Goal: Check status: Check status

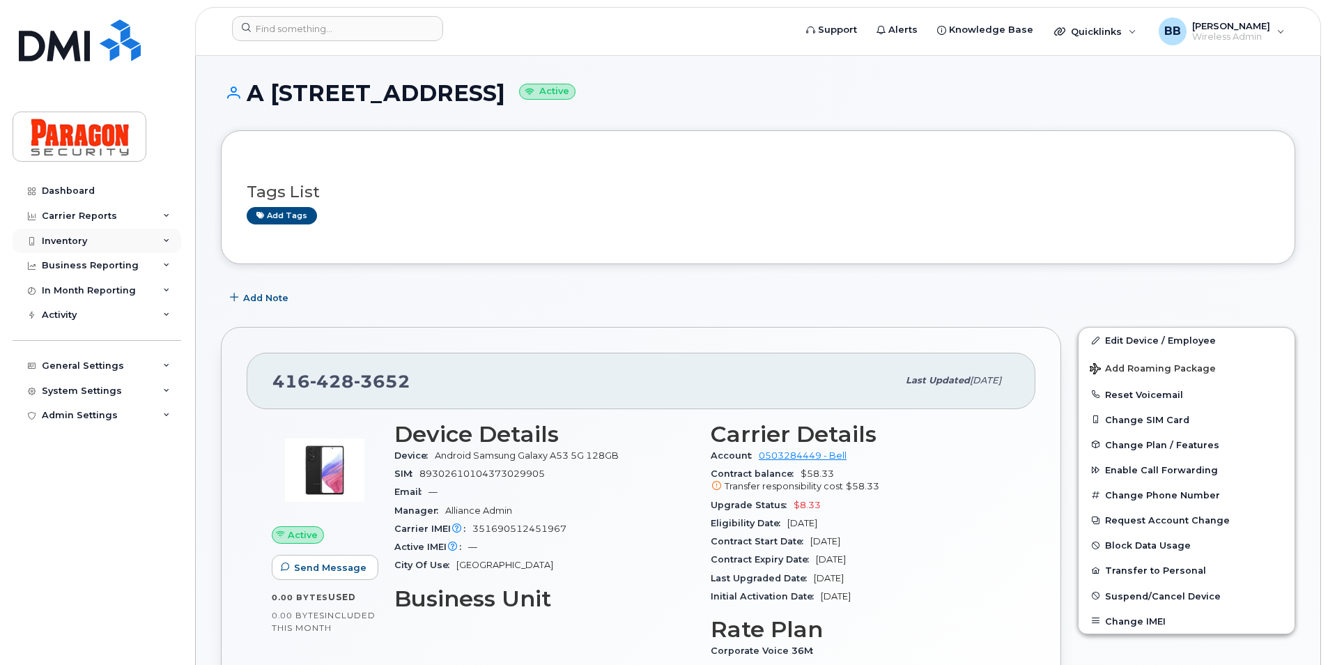
click at [70, 242] on div "Inventory" at bounding box center [64, 240] width 45 height 11
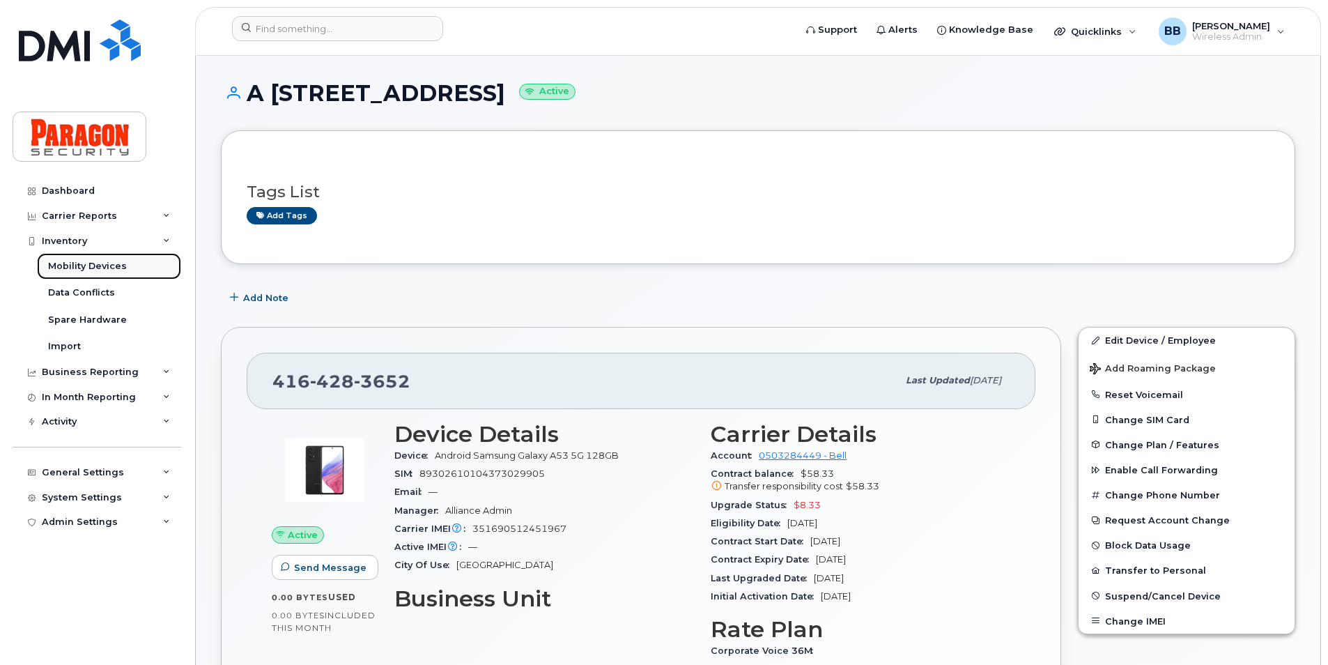
click at [71, 270] on div "Mobility Devices" at bounding box center [87, 266] width 79 height 13
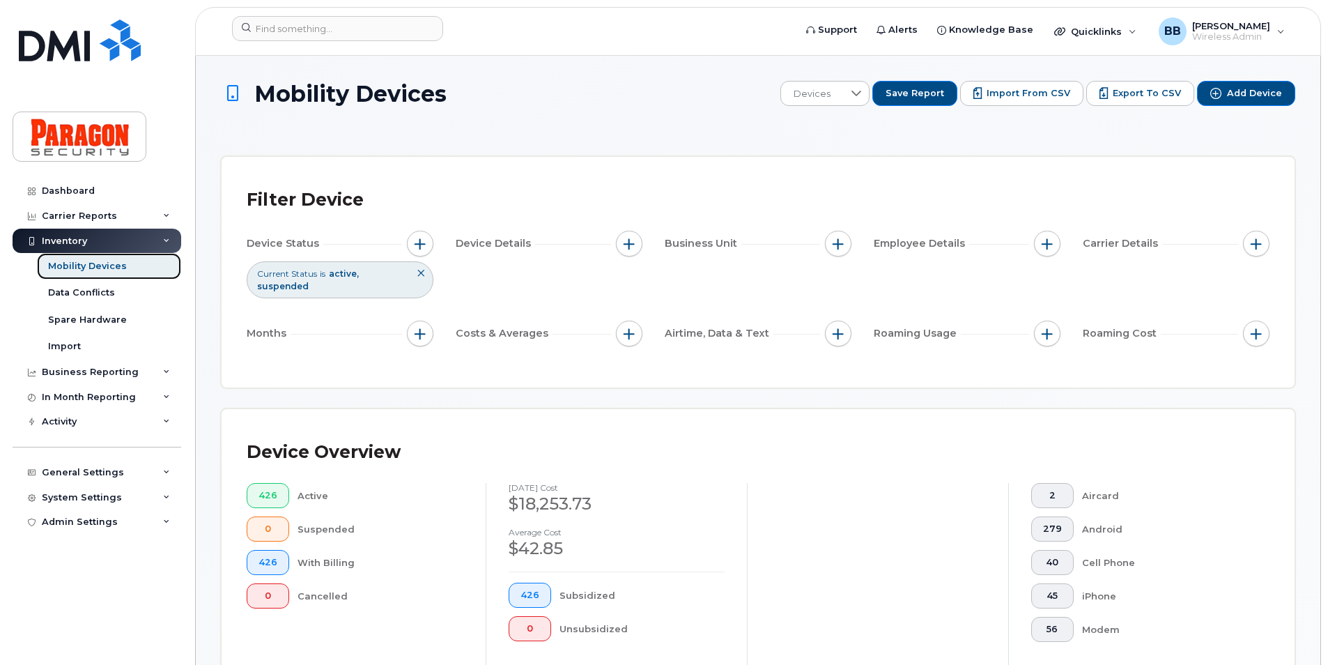
scroll to position [279, 0]
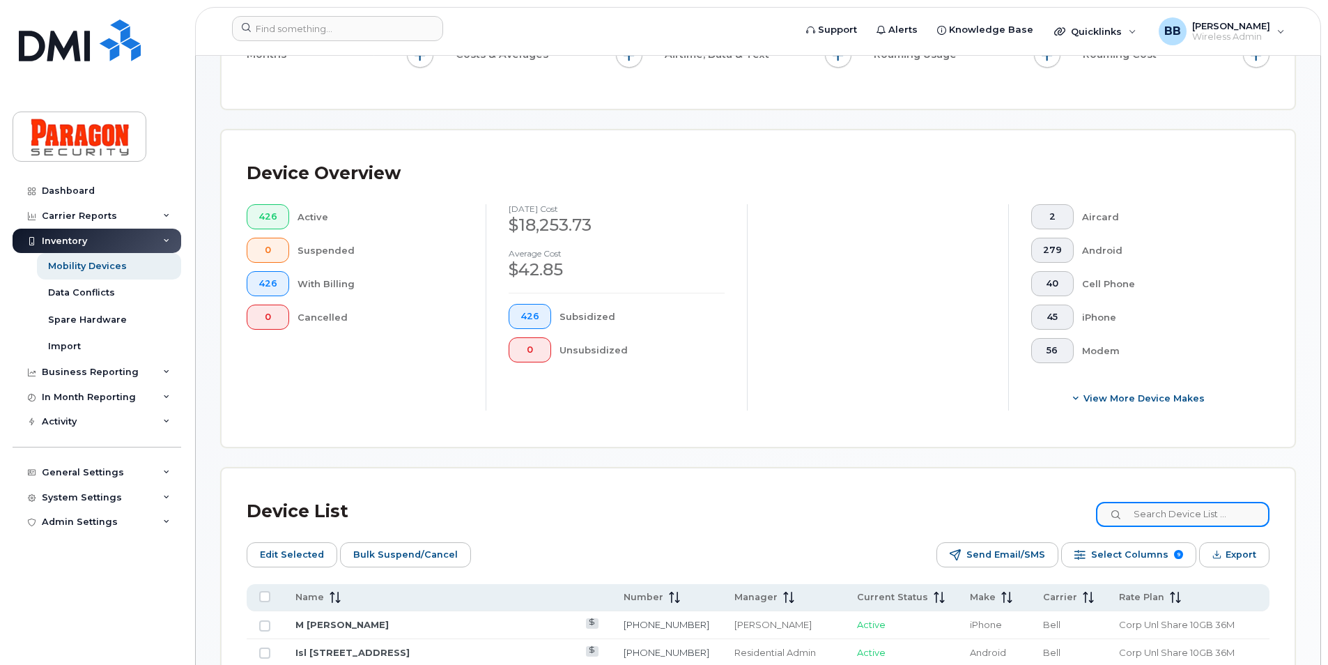
click at [1165, 518] on input at bounding box center [1182, 514] width 173 height 25
type input "4478"
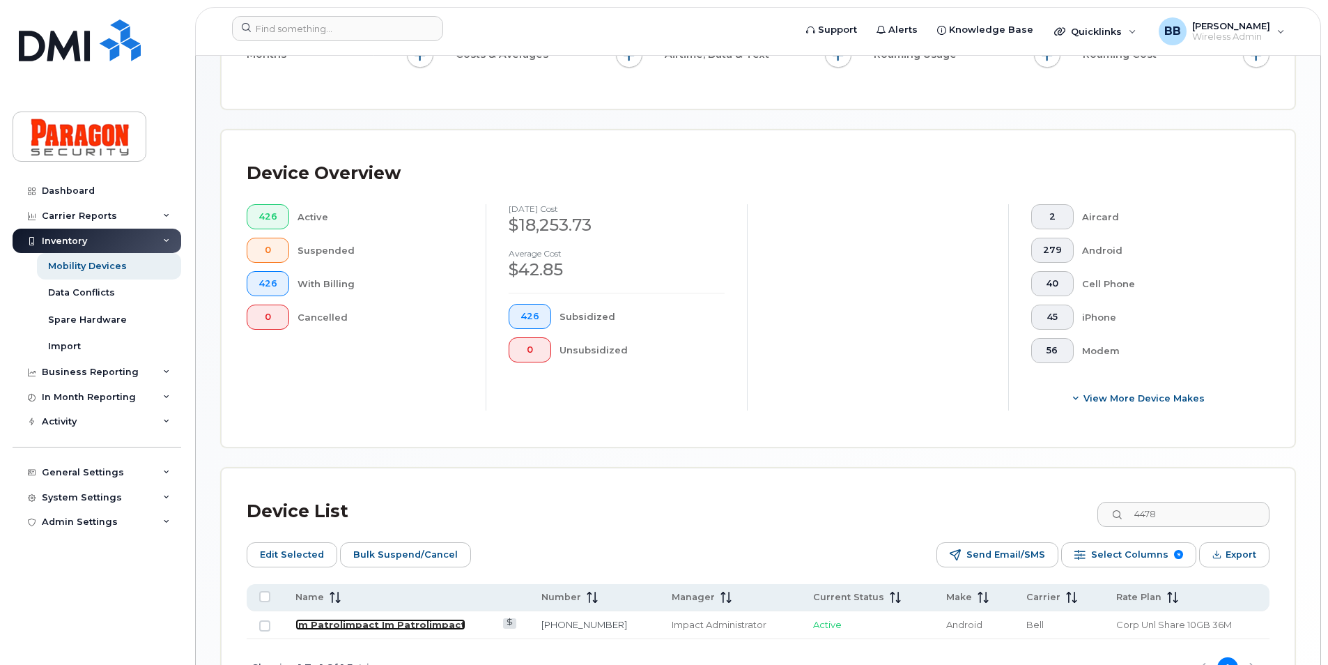
click at [352, 624] on link "Im Patrolimpact Im Patrolimpact" at bounding box center [380, 624] width 170 height 11
